Goal: Use online tool/utility: Use online tool/utility

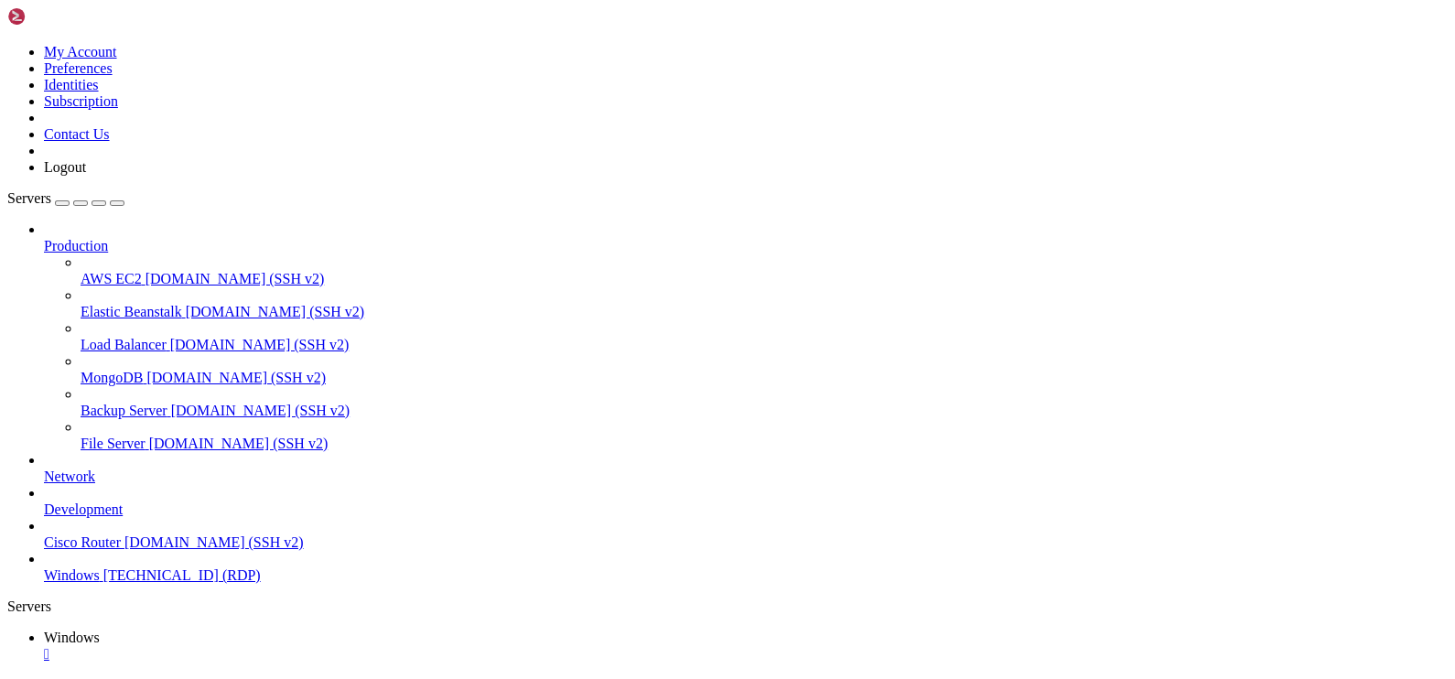
drag, startPoint x: 456, startPoint y: 1286, endPoint x: 19, endPoint y: 1101, distance: 474.1
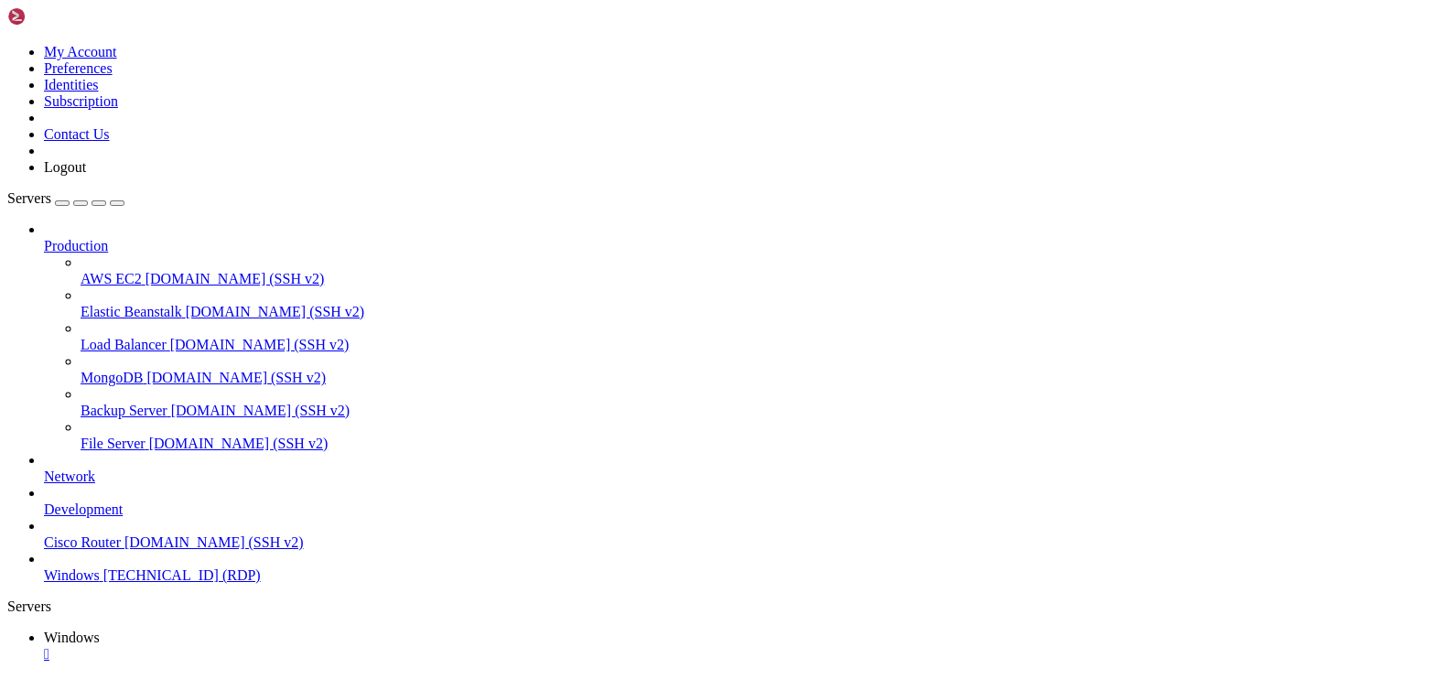
drag, startPoint x: 677, startPoint y: 1286, endPoint x: 235, endPoint y: 1204, distance: 449.5
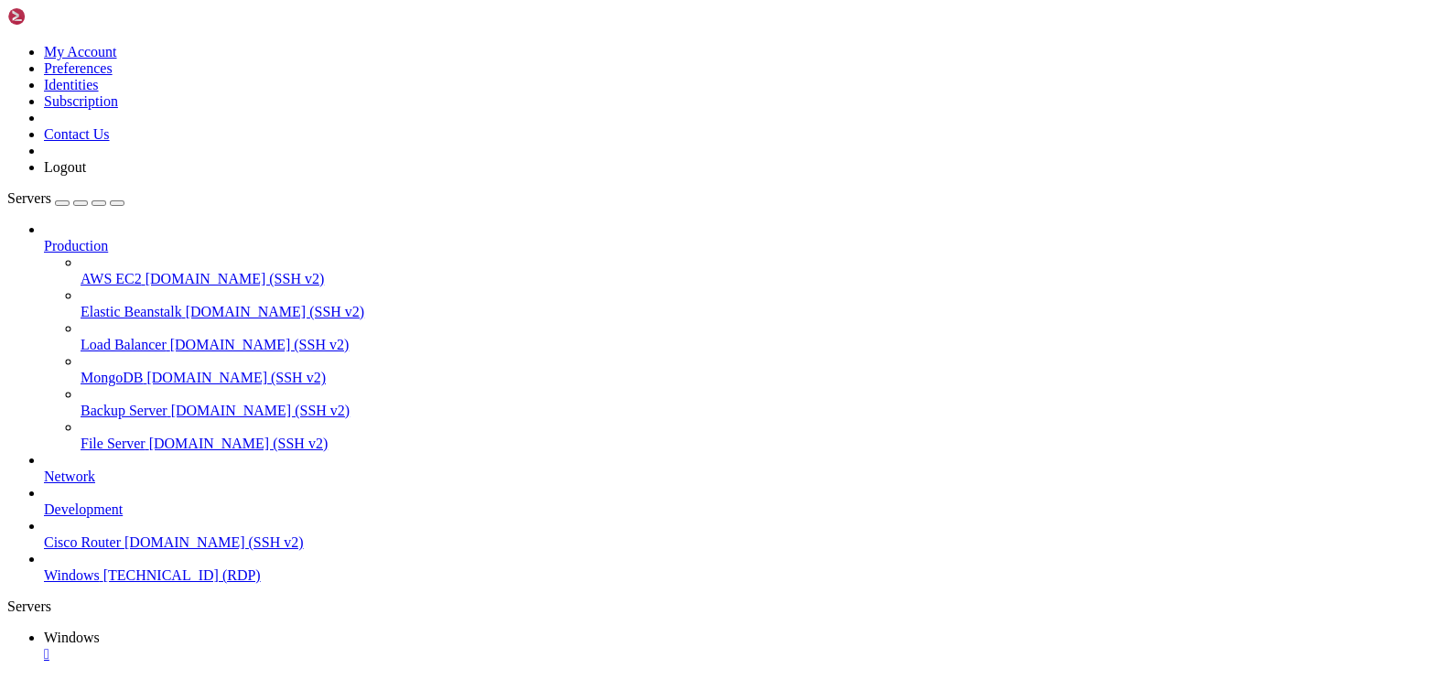
drag, startPoint x: 695, startPoint y: 1279, endPoint x: 34, endPoint y: 1287, distance: 660.9
drag, startPoint x: 680, startPoint y: 1284, endPoint x: 7, endPoint y: 1268, distance: 672.9
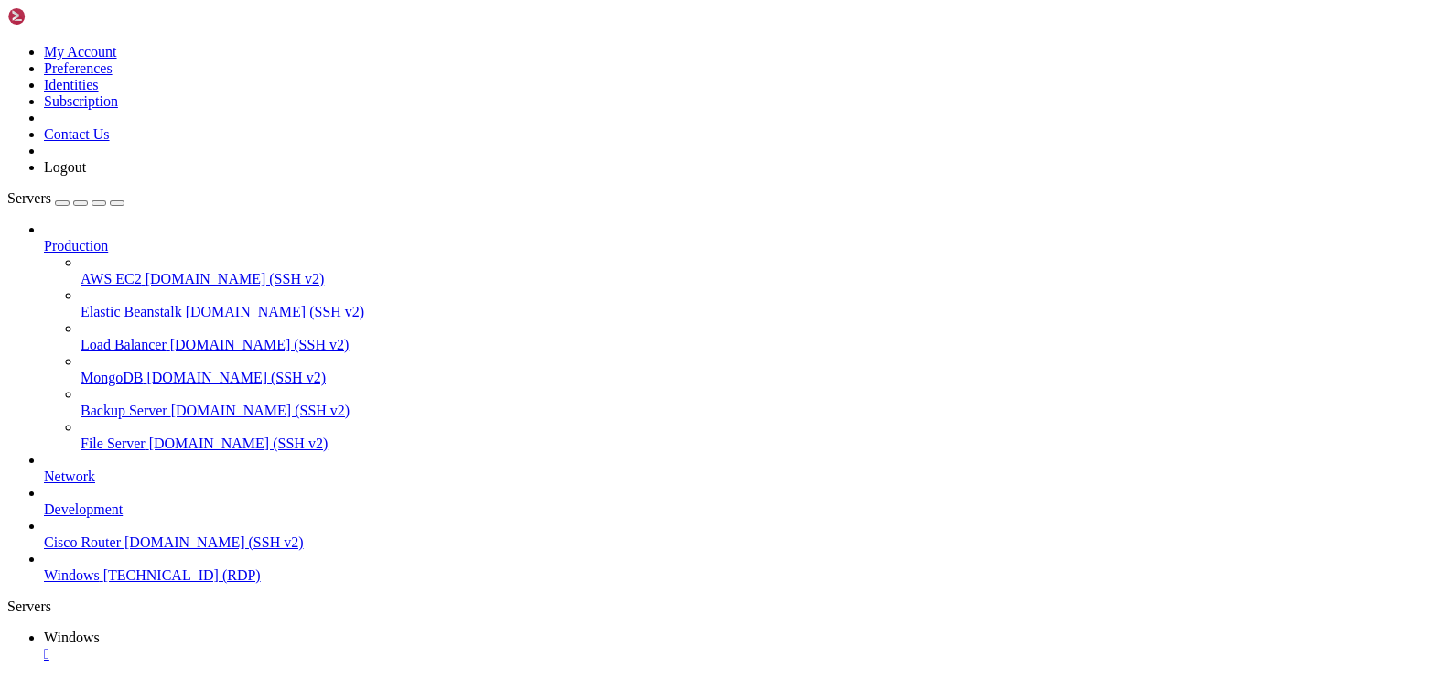
drag, startPoint x: 587, startPoint y: 1173, endPoint x: 601, endPoint y: 1154, distance: 24.2
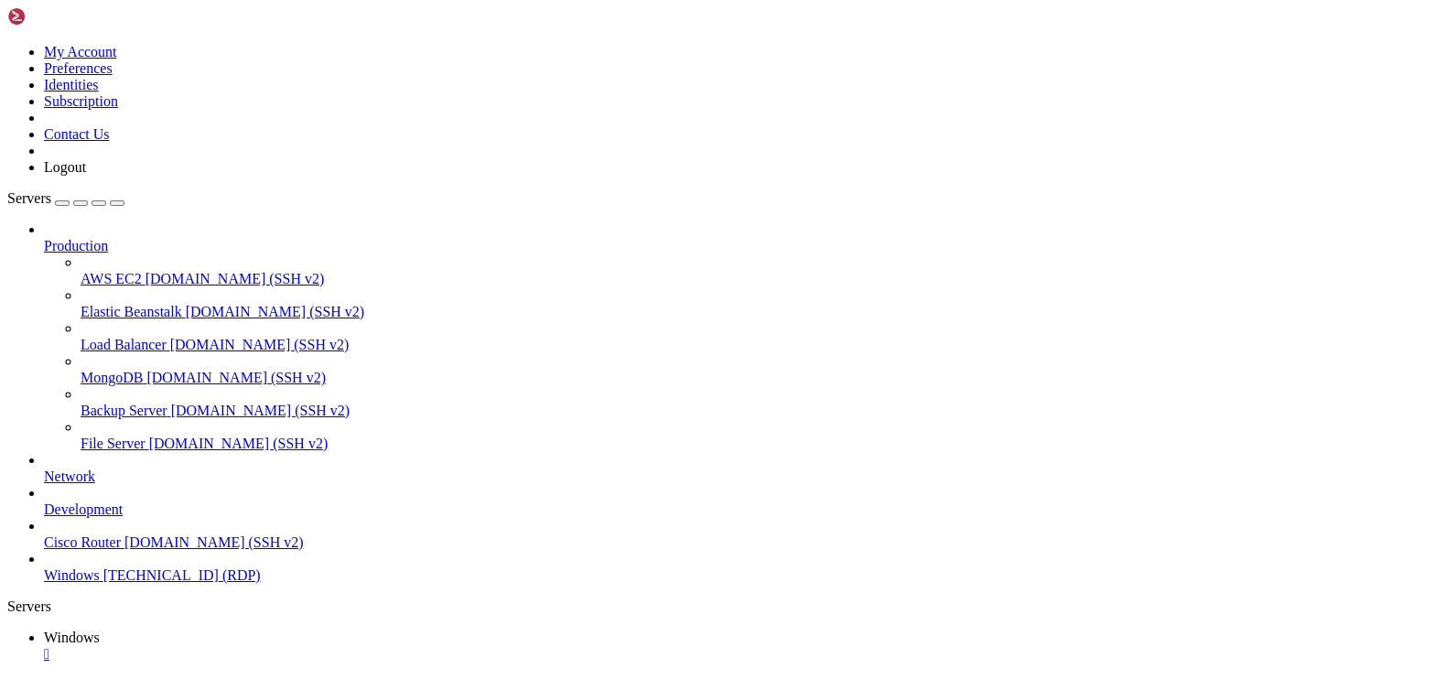
drag, startPoint x: 713, startPoint y: 1164, endPoint x: 232, endPoint y: 1153, distance: 481.6
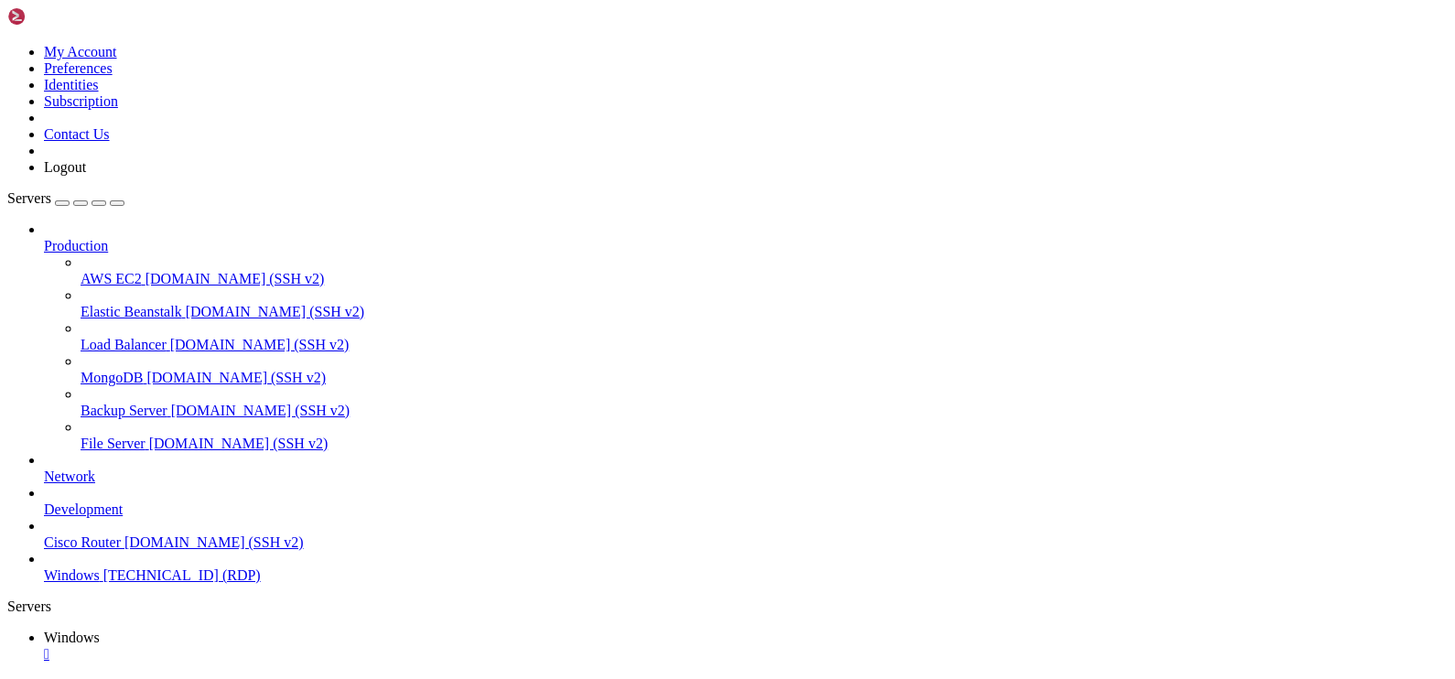
drag, startPoint x: 481, startPoint y: 1071, endPoint x: 531, endPoint y: 907, distance: 171.4
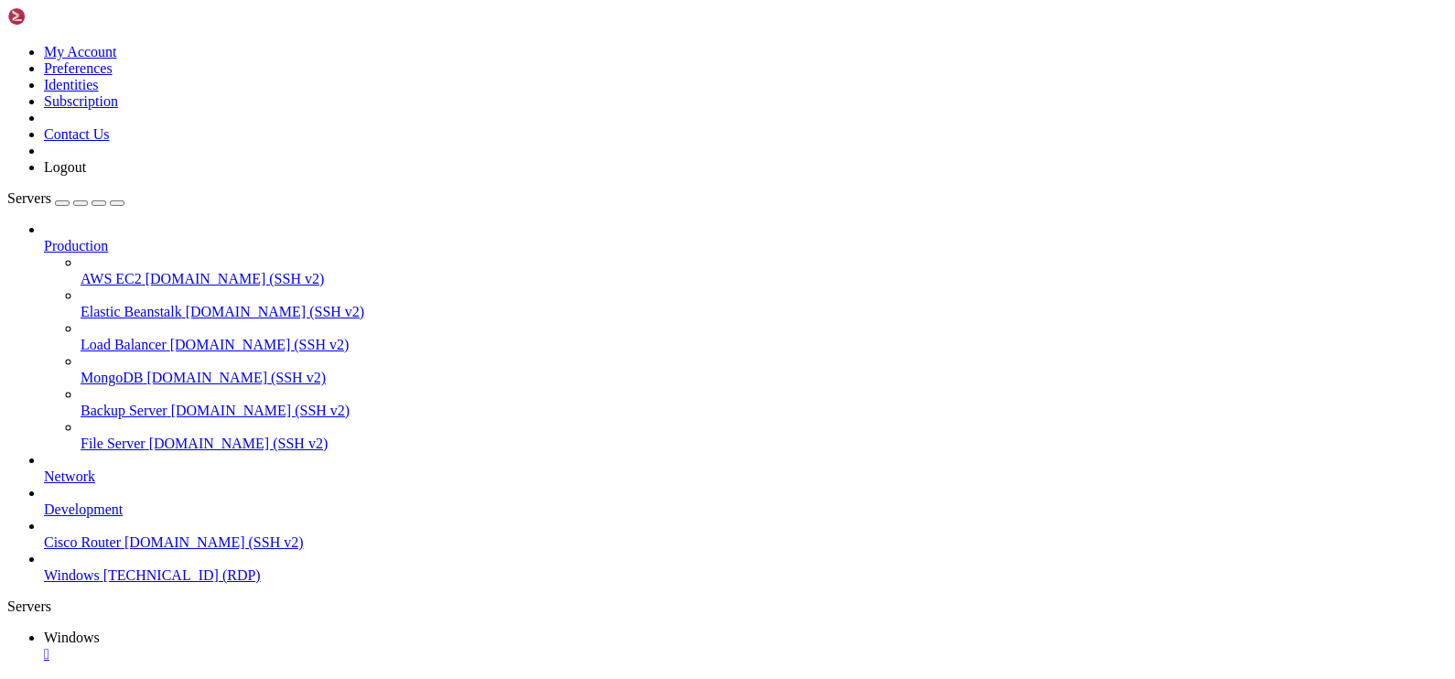
drag, startPoint x: 577, startPoint y: 1067, endPoint x: 532, endPoint y: 903, distance: 169.9
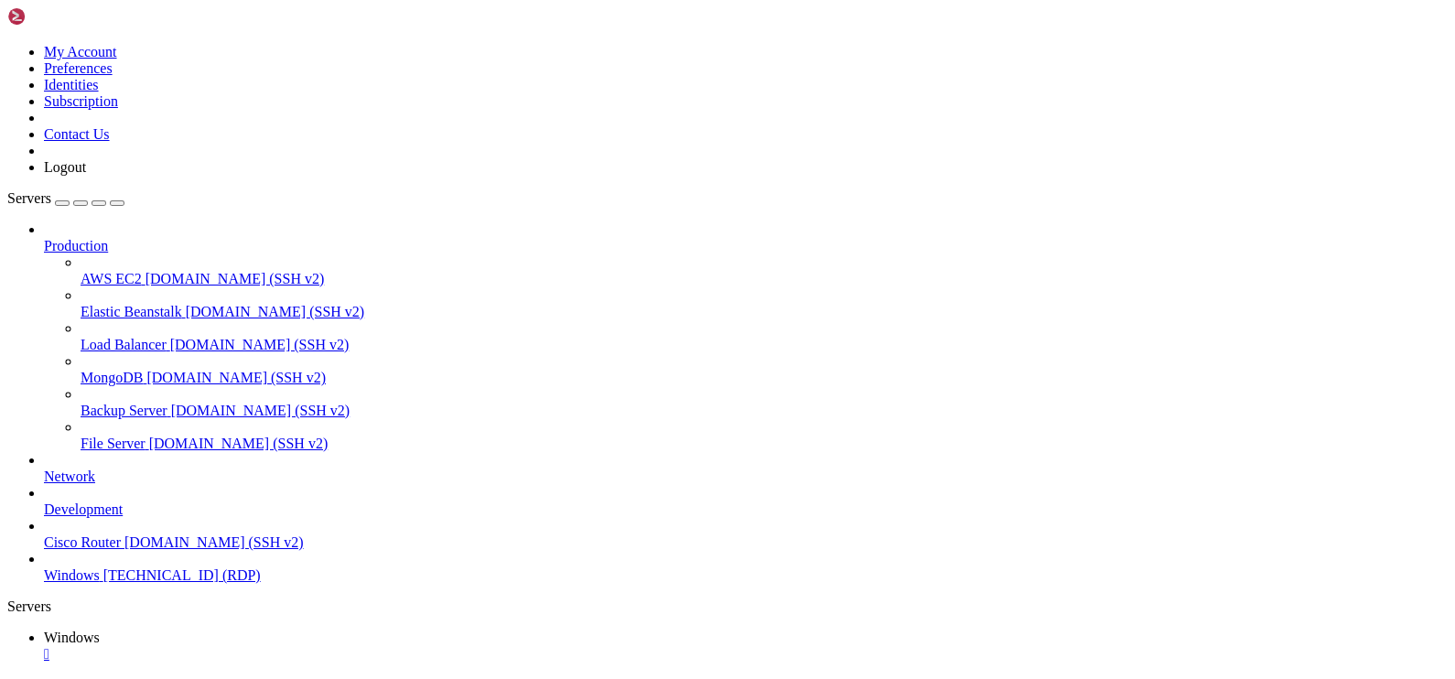
drag, startPoint x: 888, startPoint y: 947, endPoint x: 878, endPoint y: 1361, distance: 413.8
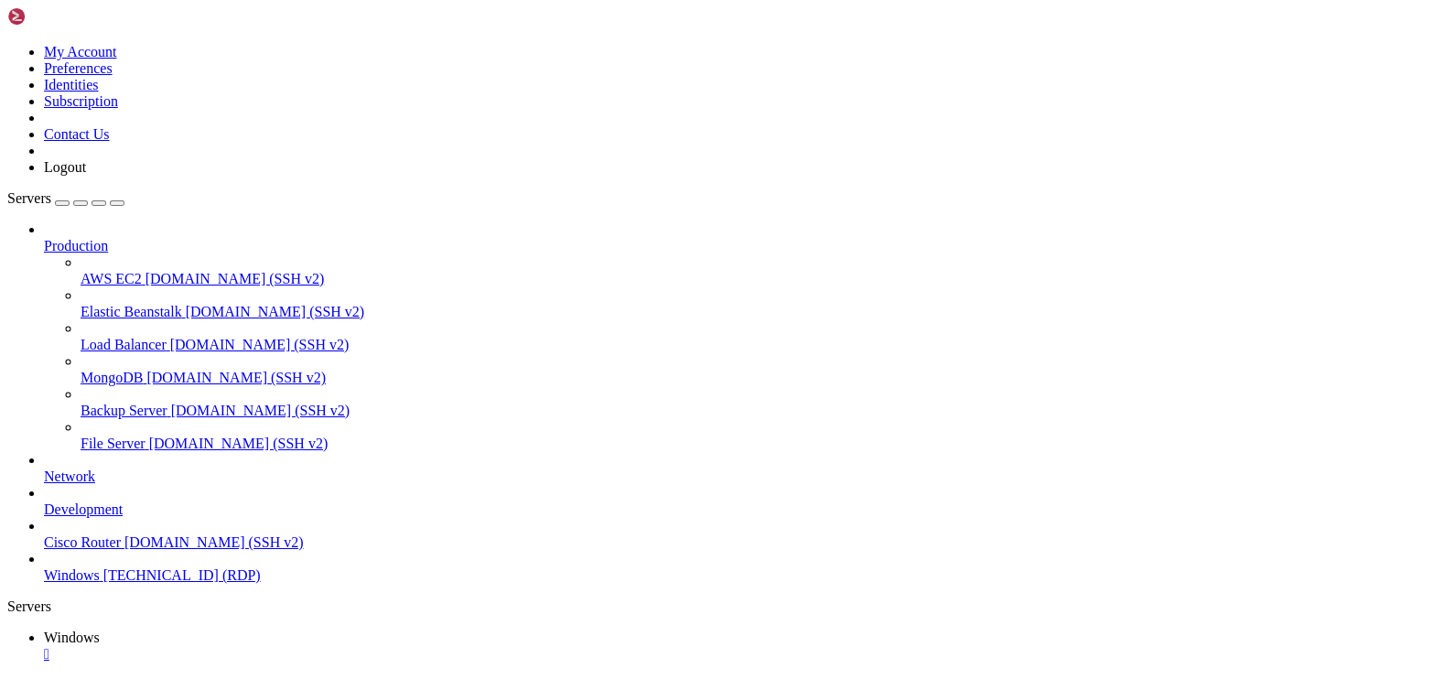
drag, startPoint x: 574, startPoint y: 969, endPoint x: 623, endPoint y: 902, distance: 83.1
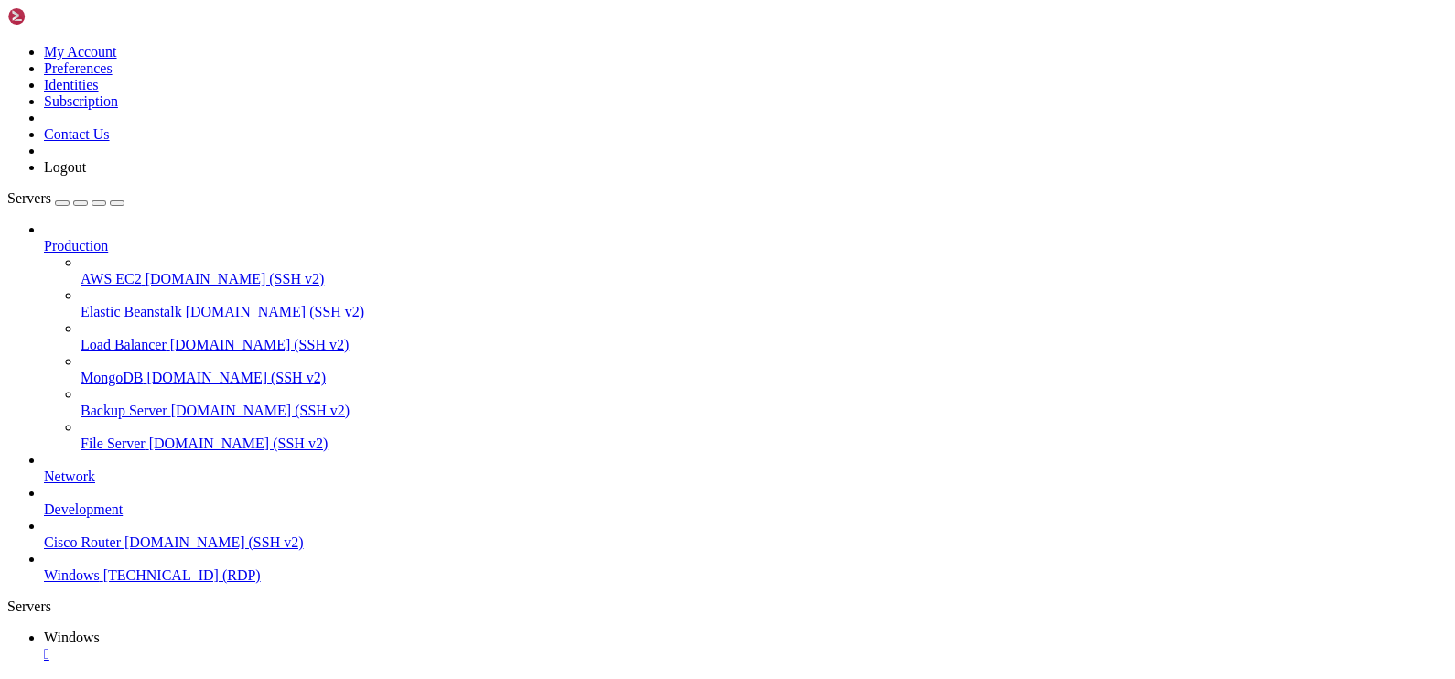
drag, startPoint x: 293, startPoint y: 1128, endPoint x: 302, endPoint y: 1126, distance: 9.3
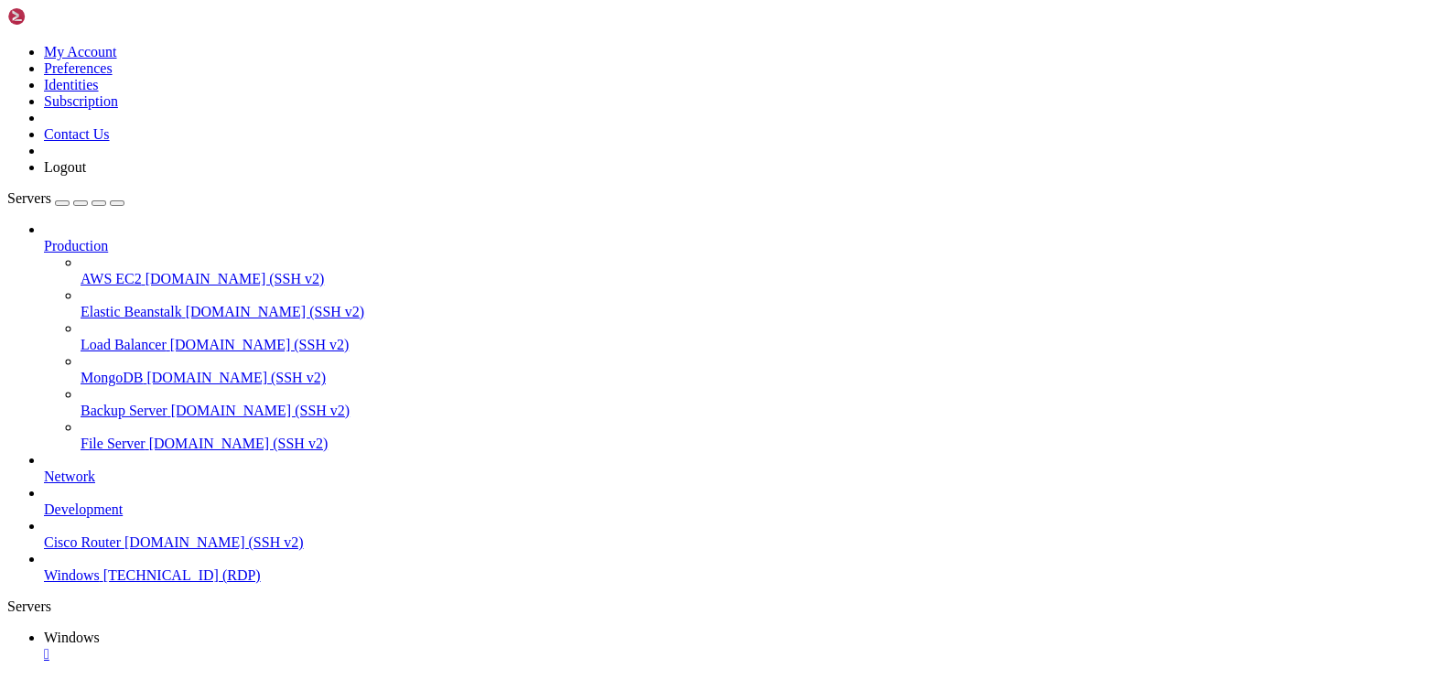
drag, startPoint x: 539, startPoint y: 1285, endPoint x: -27, endPoint y: 1021, distance: 624.9
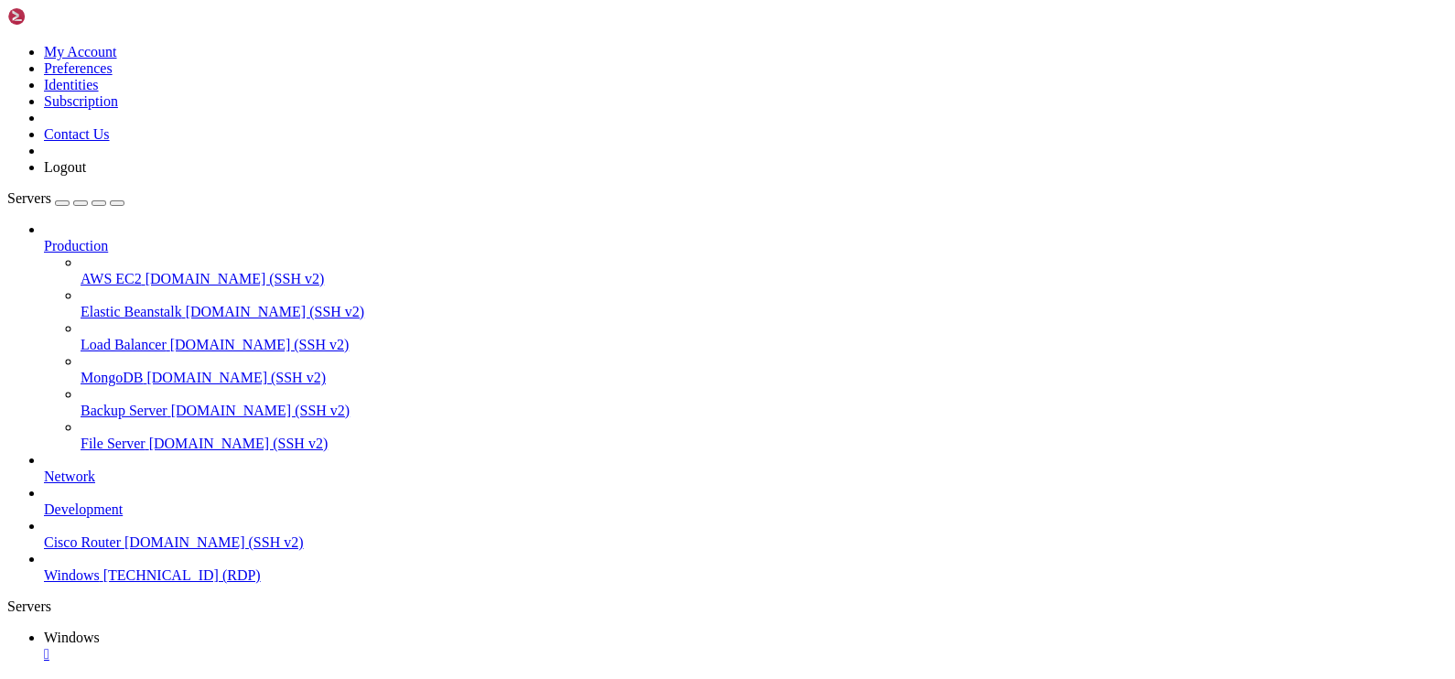
drag, startPoint x: 526, startPoint y: 1287, endPoint x: 24, endPoint y: 1063, distance: 550.2
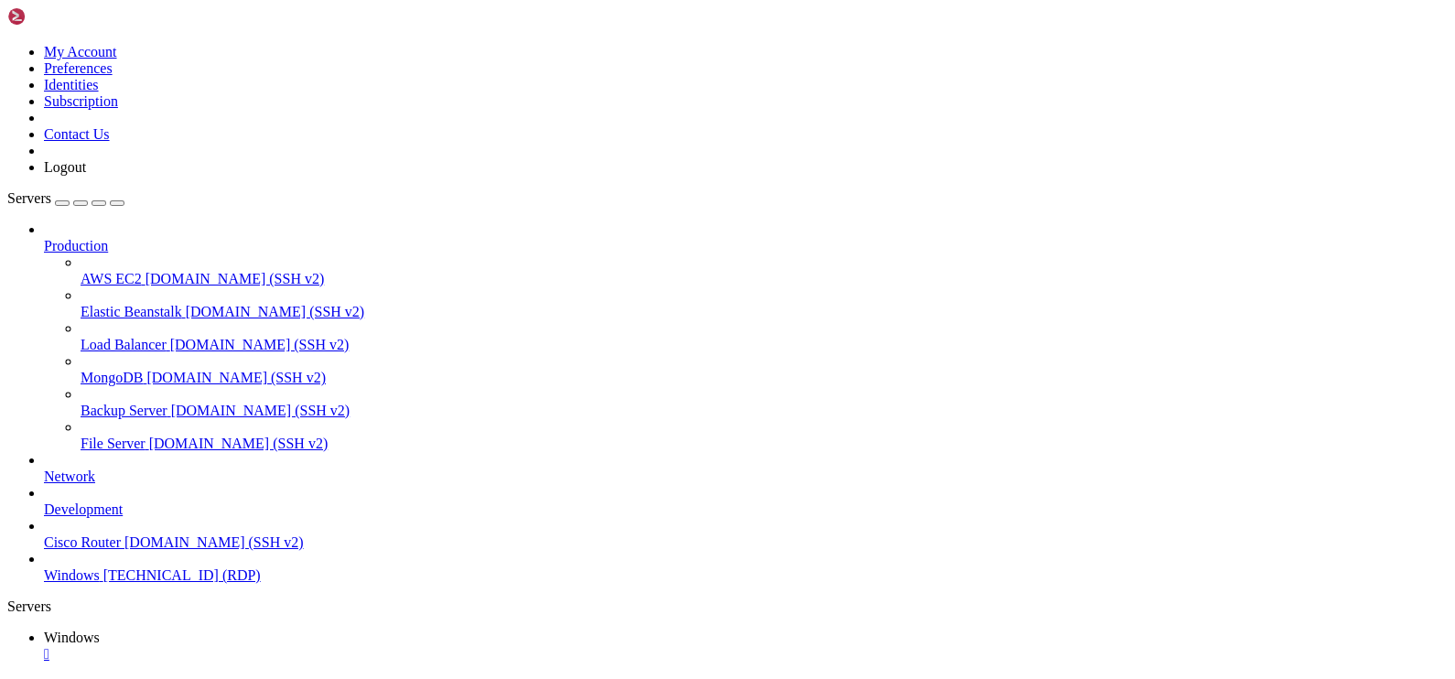
drag, startPoint x: 535, startPoint y: 1288, endPoint x: 27, endPoint y: 1037, distance: 566.5
drag, startPoint x: 506, startPoint y: 1273, endPoint x: 77, endPoint y: 1055, distance: 481.4
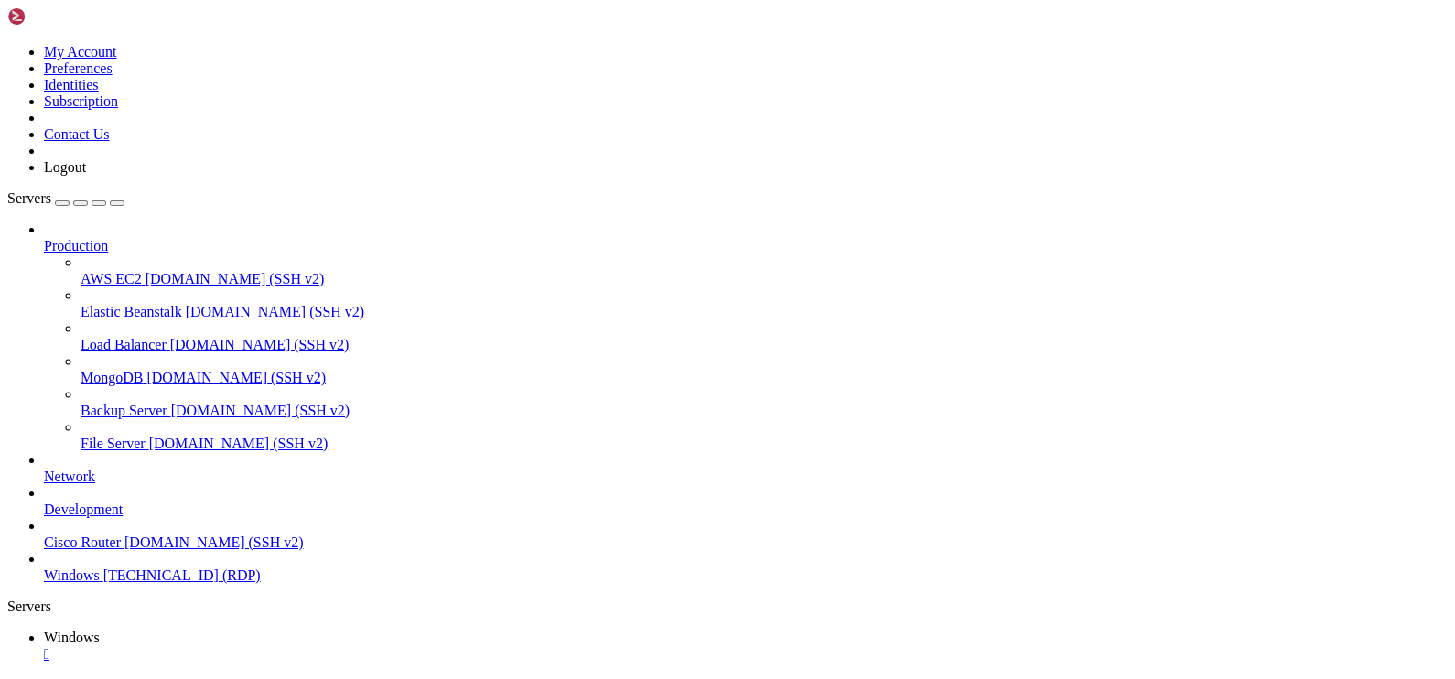
drag, startPoint x: 522, startPoint y: 1401, endPoint x: 822, endPoint y: 1469, distance: 307.8
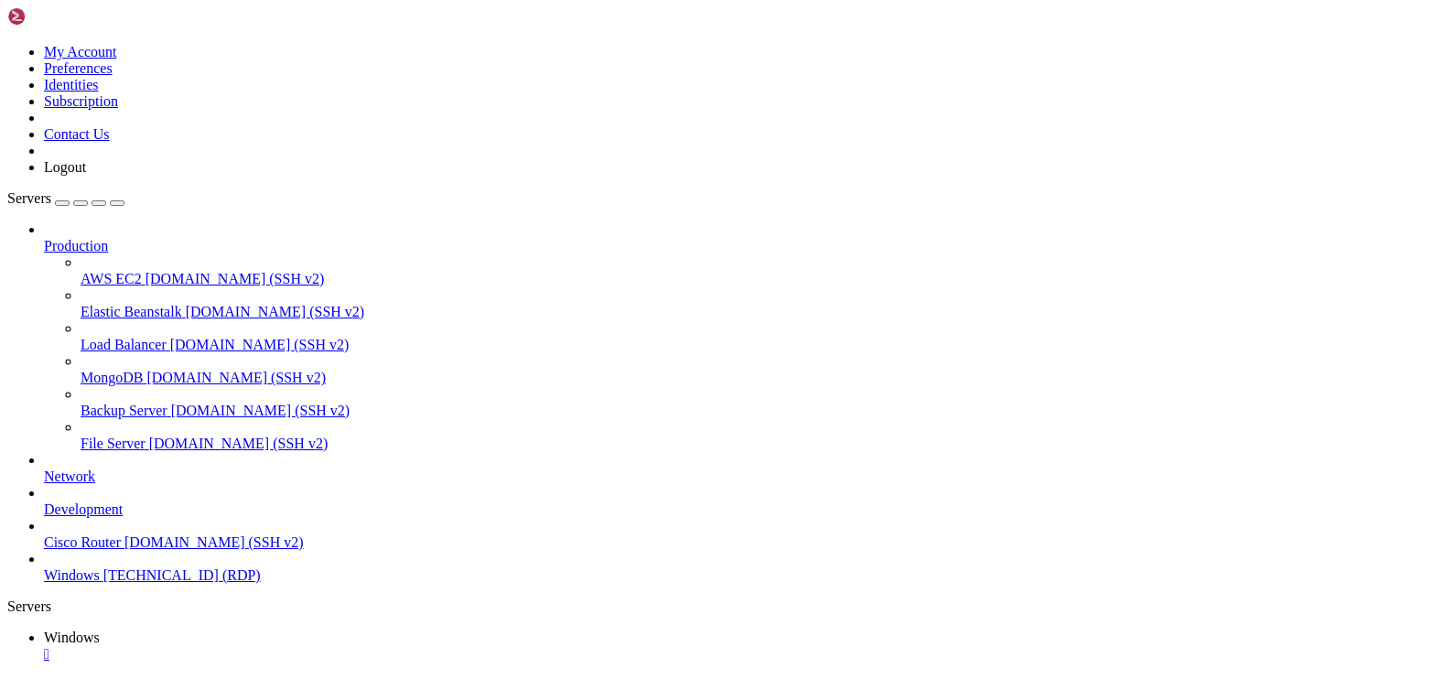
drag, startPoint x: 334, startPoint y: 1281, endPoint x: 32, endPoint y: 1092, distance: 356.5
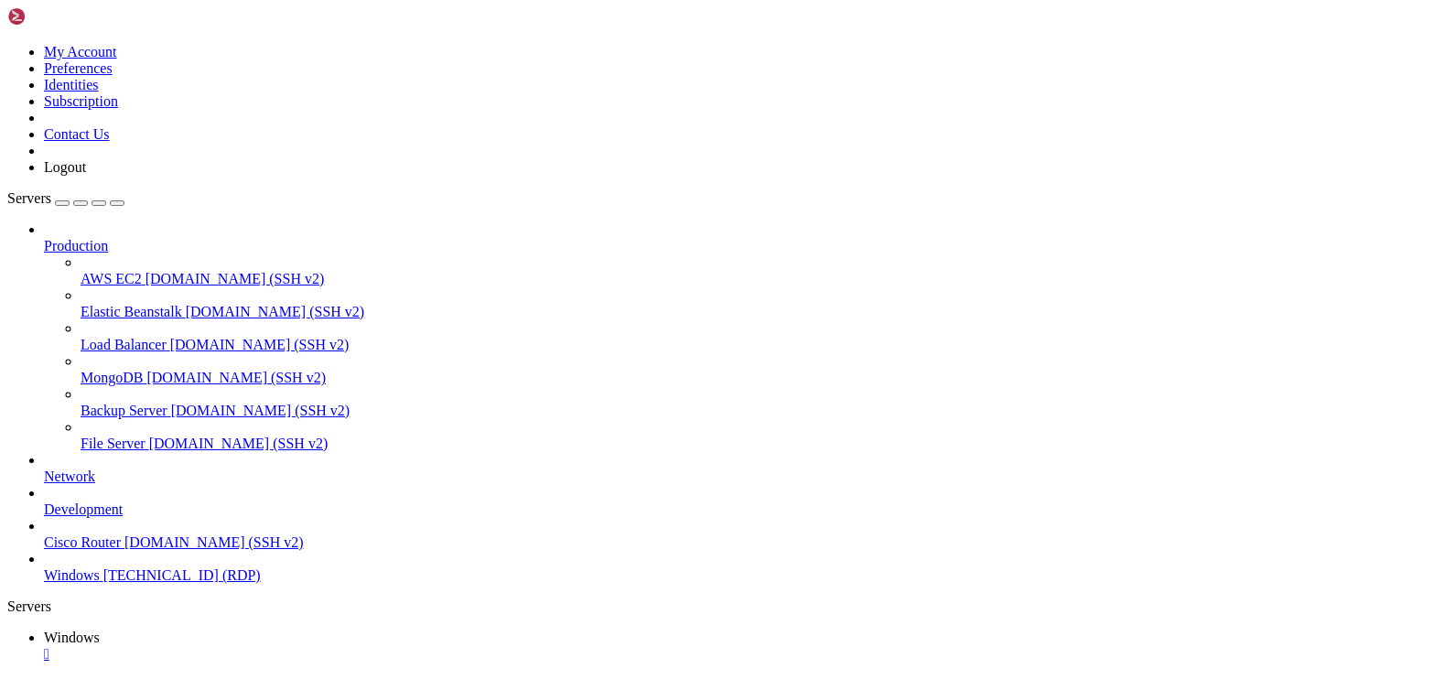
drag, startPoint x: 265, startPoint y: 1095, endPoint x: 352, endPoint y: 1044, distance: 100.5
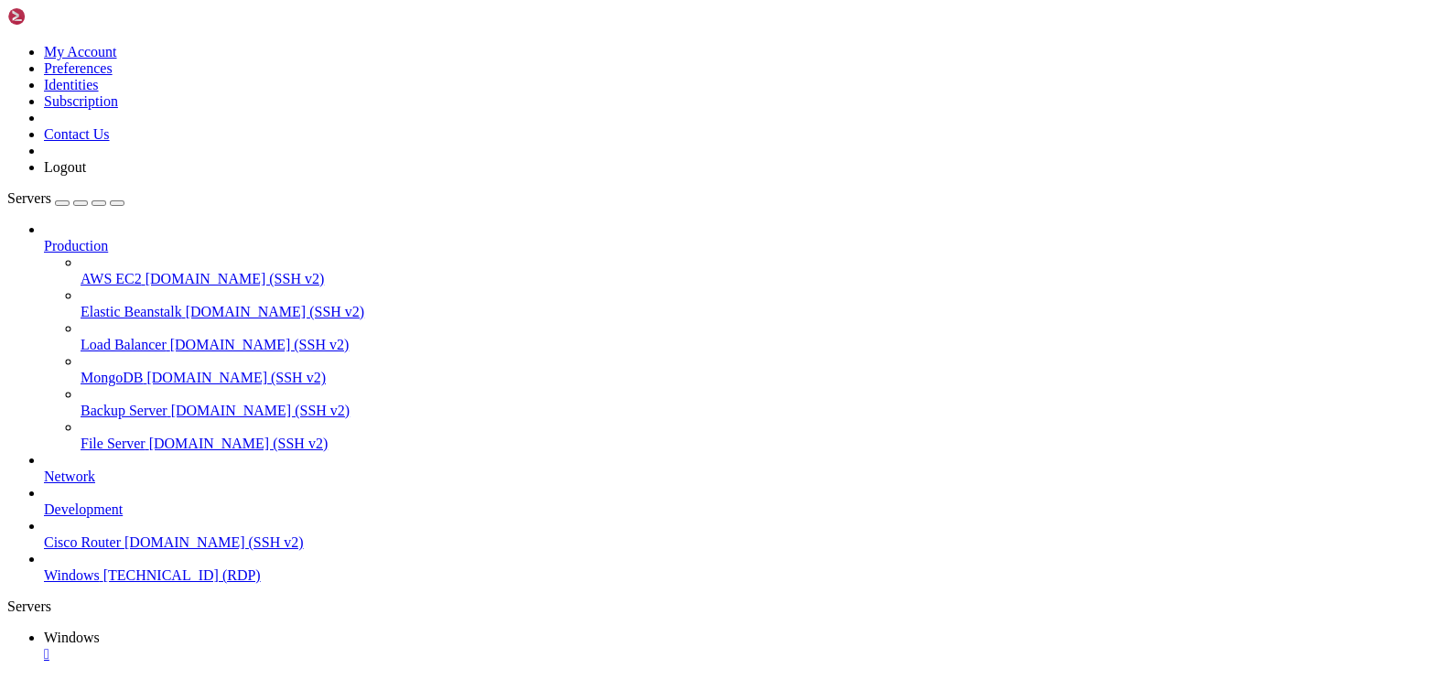
drag, startPoint x: 155, startPoint y: 825, endPoint x: 1066, endPoint y: 845, distance: 911.8
